Goal: Entertainment & Leisure: Consume media (video, audio)

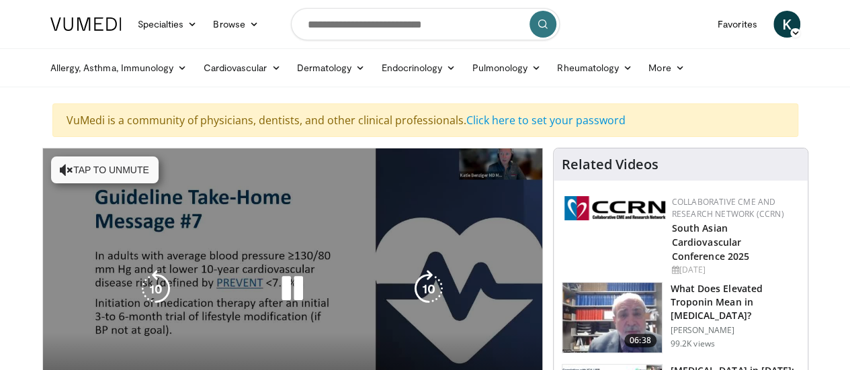
click at [53, 161] on button "Tap to unmute" at bounding box center [105, 170] width 108 height 27
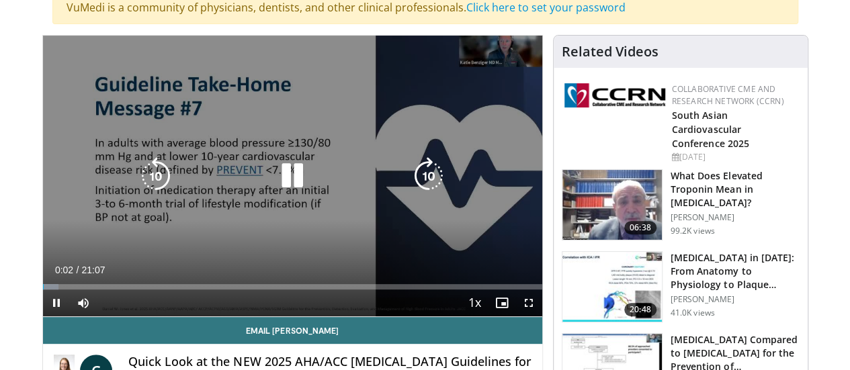
scroll to position [134, 0]
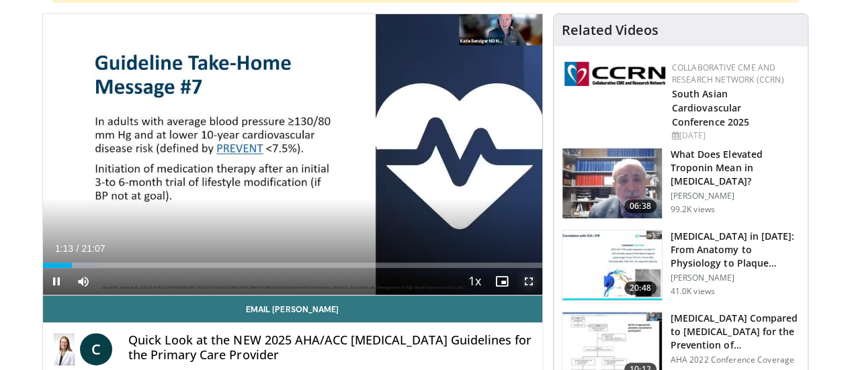
click at [540, 295] on span "Video Player" at bounding box center [528, 281] width 27 height 27
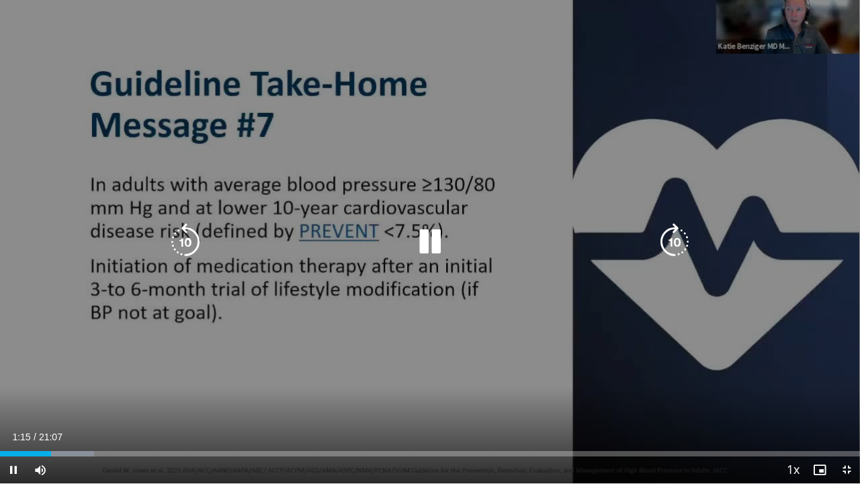
click at [218, 357] on div "10 seconds Tap to unmute" at bounding box center [430, 241] width 860 height 483
click at [224, 332] on div "10 seconds Tap to unmute" at bounding box center [430, 241] width 860 height 483
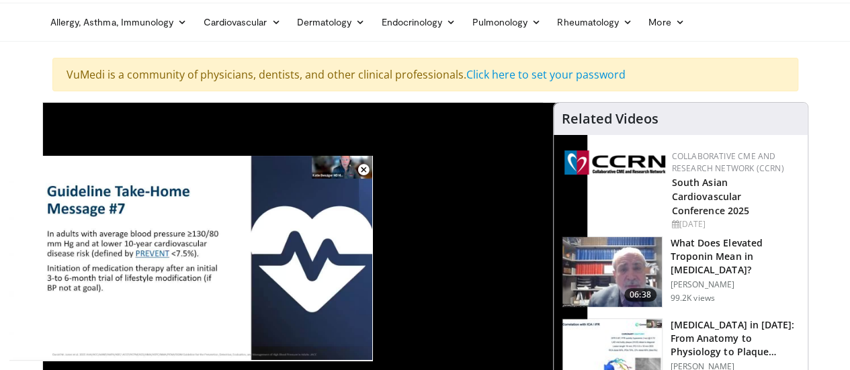
scroll to position [0, 0]
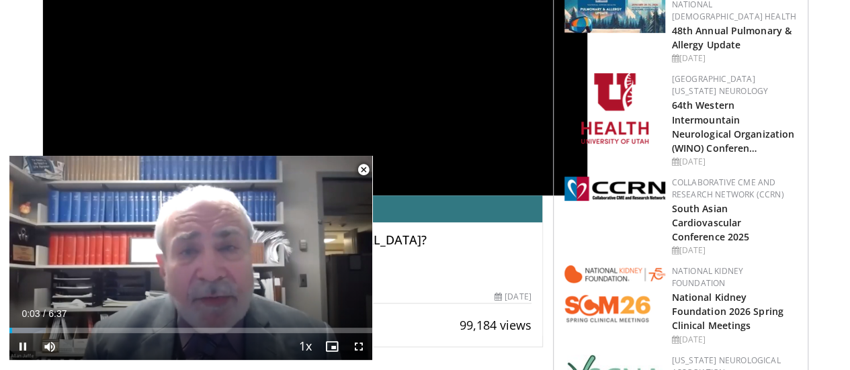
scroll to position [269, 0]
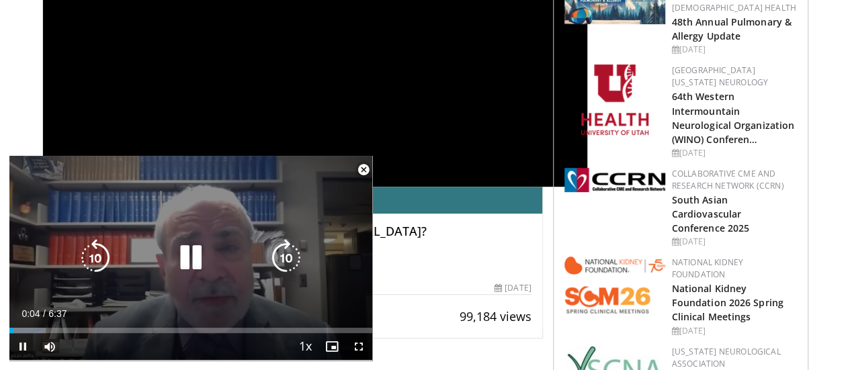
click at [196, 256] on icon "Video Player" at bounding box center [191, 258] width 38 height 38
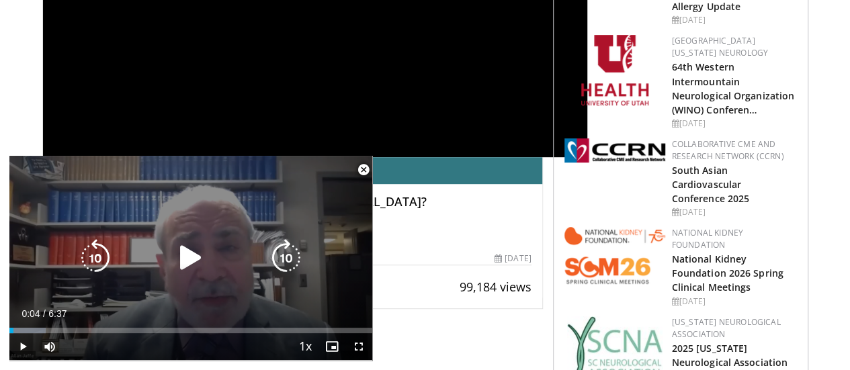
scroll to position [336, 0]
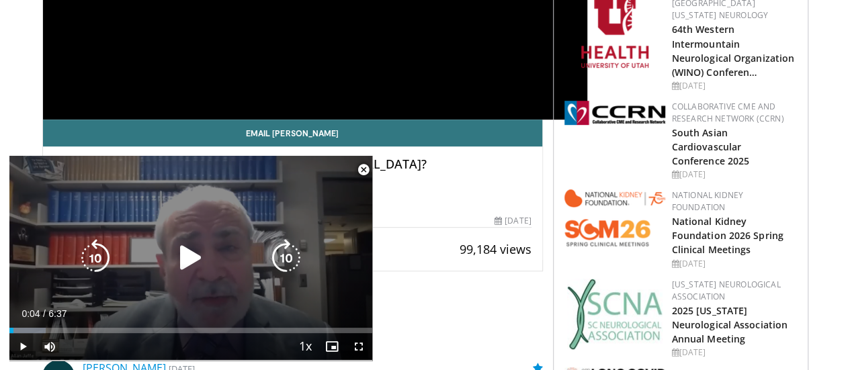
click at [190, 259] on icon "Video Player" at bounding box center [191, 258] width 38 height 38
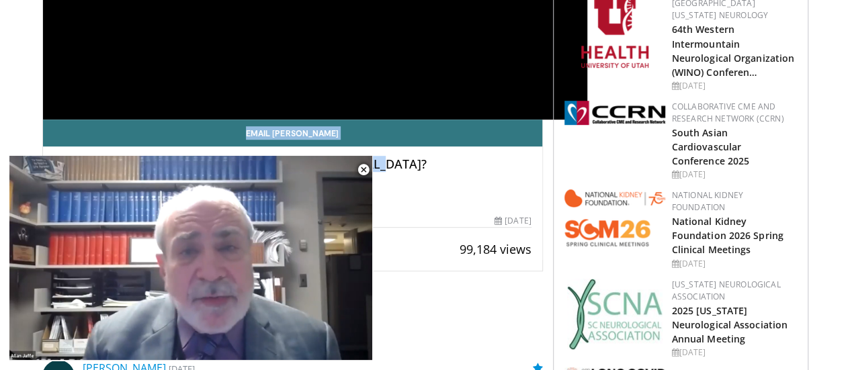
drag, startPoint x: 222, startPoint y: 180, endPoint x: 503, endPoint y: 154, distance: 282.2
click at [503, 154] on div "**********" at bounding box center [292, 42] width 501 height 460
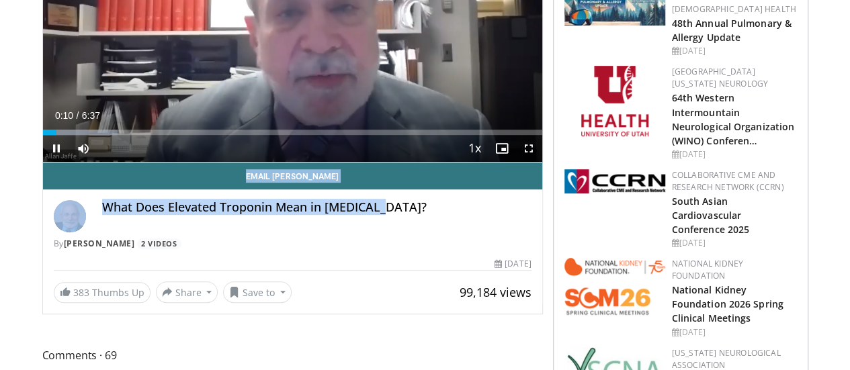
scroll to position [0, 0]
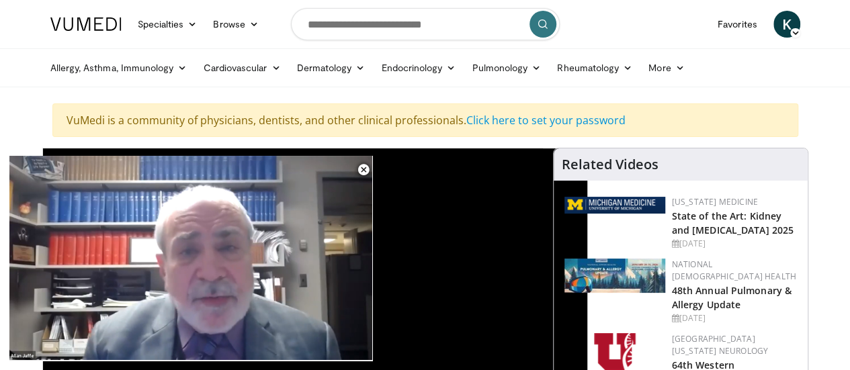
click at [488, 268] on div "**********" at bounding box center [315, 302] width 544 height 307
click at [731, 62] on ul "Allergy, Asthma, Immunology Allergies Asthma Dermatitis Immunology Rhinosinusit…" at bounding box center [425, 68] width 766 height 38
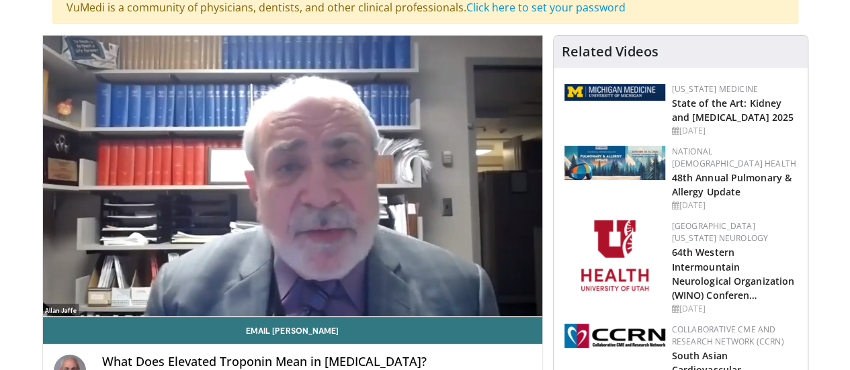
scroll to position [134, 0]
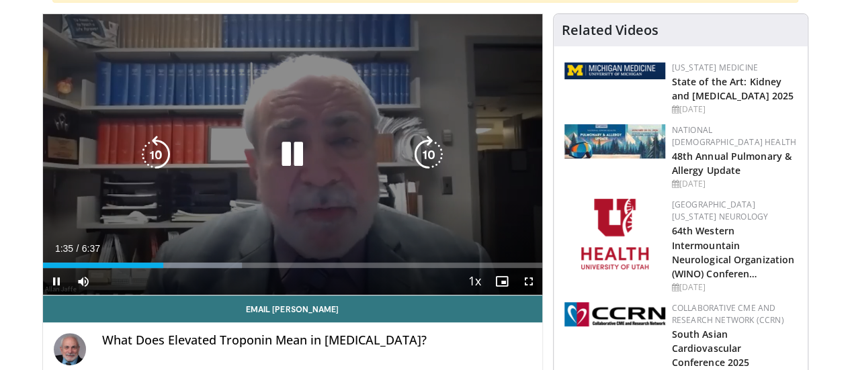
click at [282, 164] on icon "Video Player" at bounding box center [293, 155] width 38 height 38
